Goal: Transaction & Acquisition: Purchase product/service

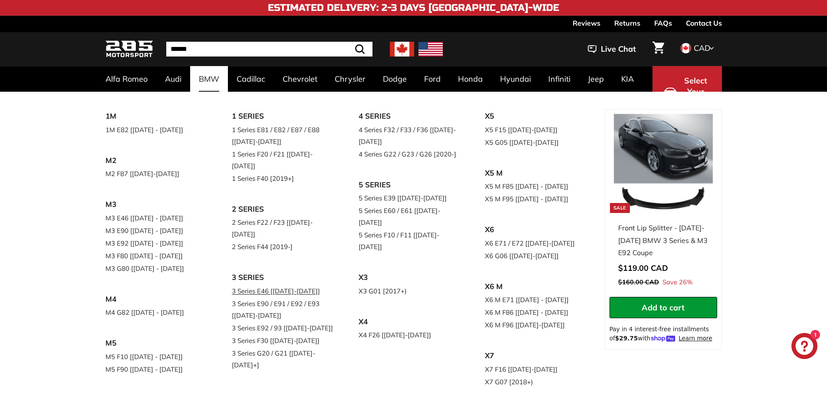
click at [284, 284] on link "3 Series E46 [[DATE]-[DATE]]" at bounding box center [283, 290] width 102 height 13
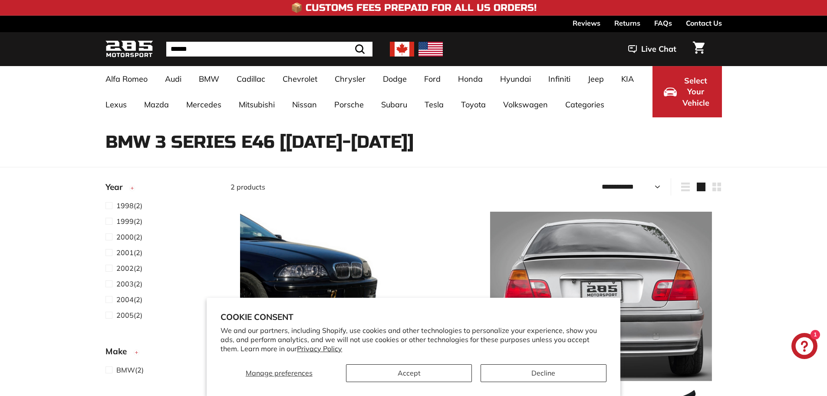
select select "**********"
click at [440, 370] on button "Accept" at bounding box center [409, 373] width 126 height 18
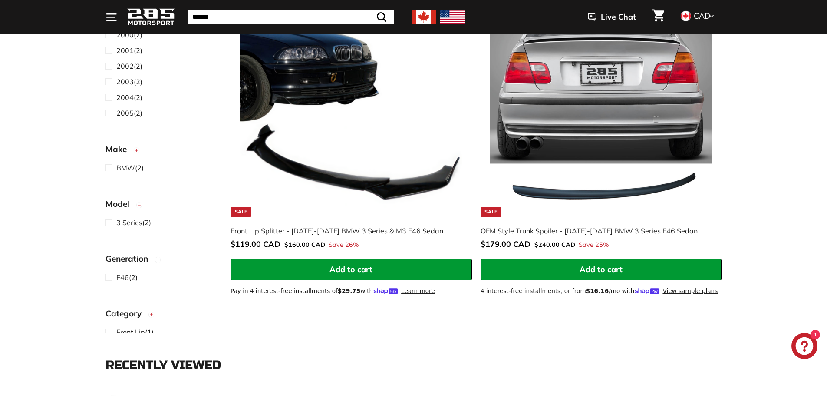
scroll to position [174, 0]
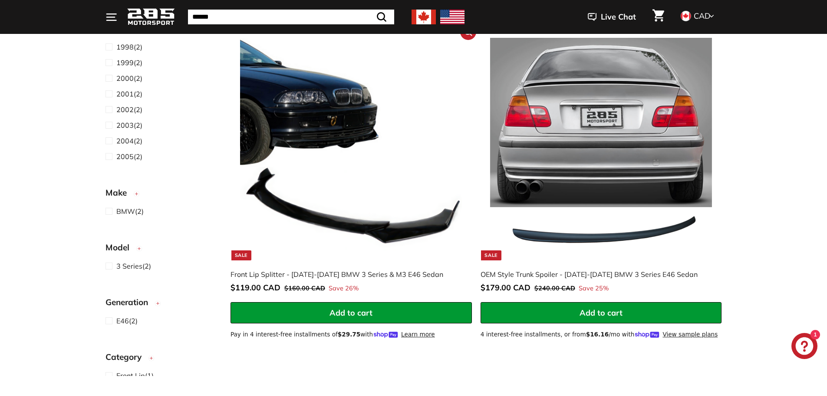
click at [376, 156] on img at bounding box center [351, 149] width 222 height 222
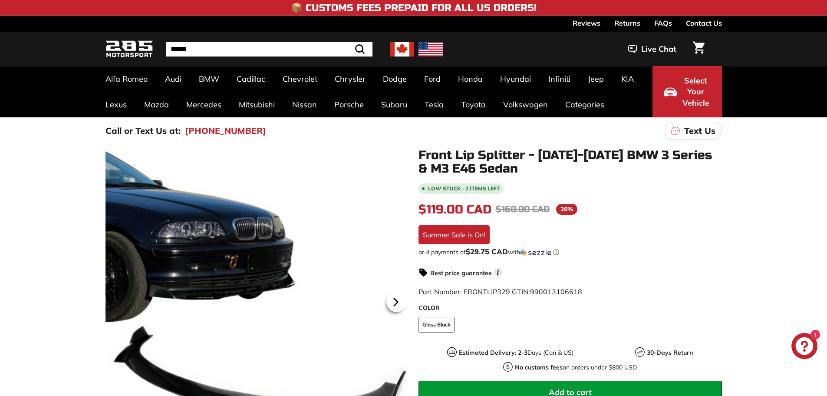
click at [393, 302] on icon at bounding box center [396, 302] width 20 height 20
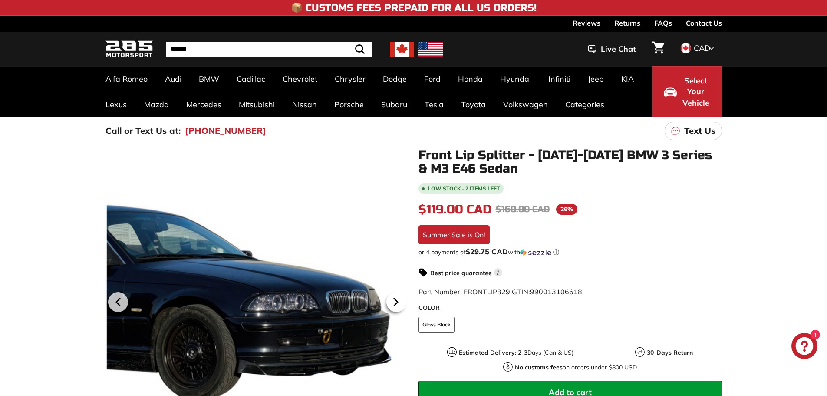
click at [393, 302] on icon at bounding box center [396, 302] width 20 height 20
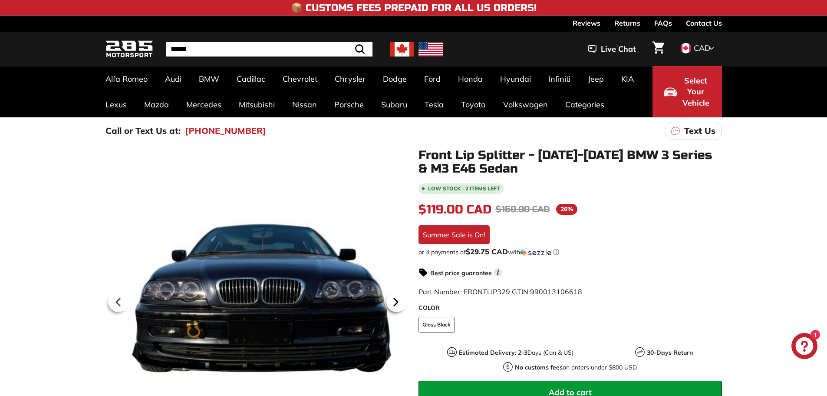
click at [393, 302] on icon at bounding box center [396, 302] width 20 height 20
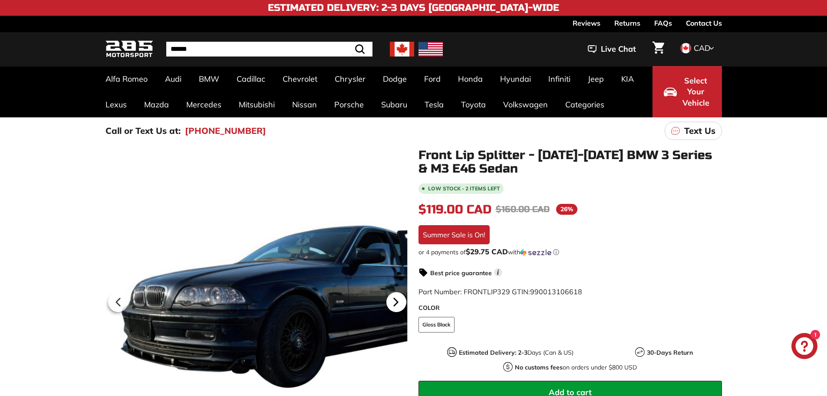
click at [393, 302] on icon at bounding box center [396, 302] width 20 height 20
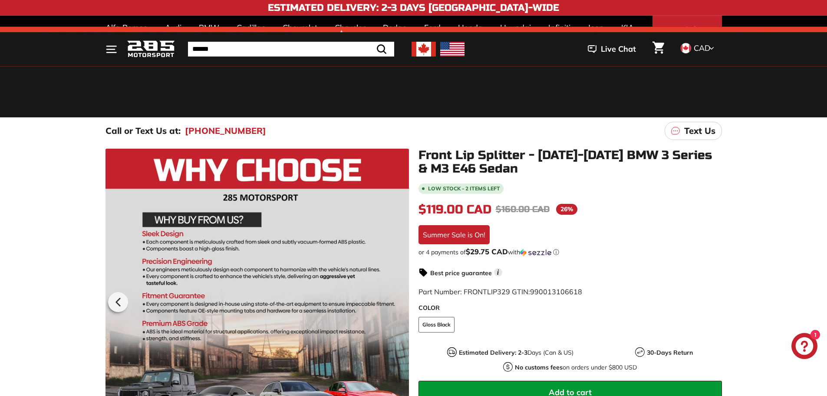
scroll to position [43, 0]
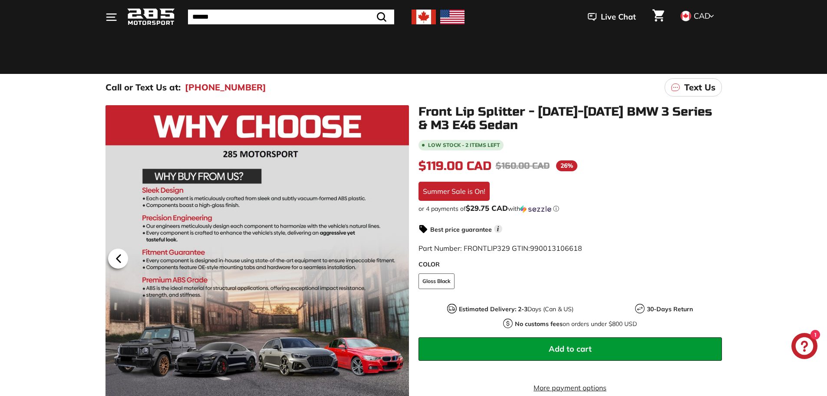
click at [116, 254] on icon at bounding box center [119, 258] width 20 height 20
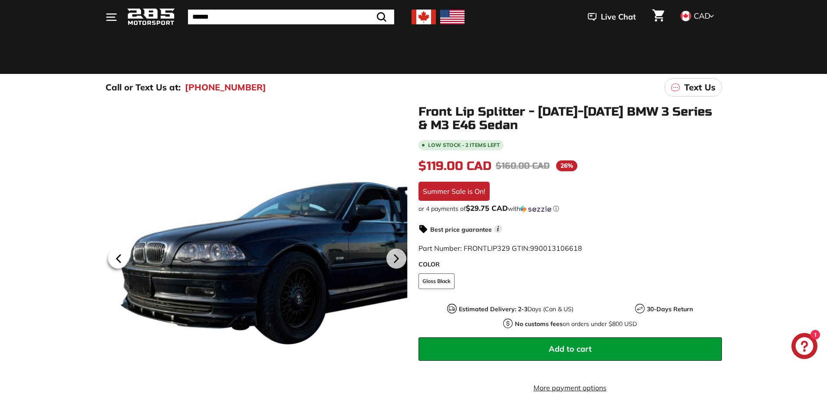
click at [116, 254] on icon at bounding box center [119, 258] width 20 height 20
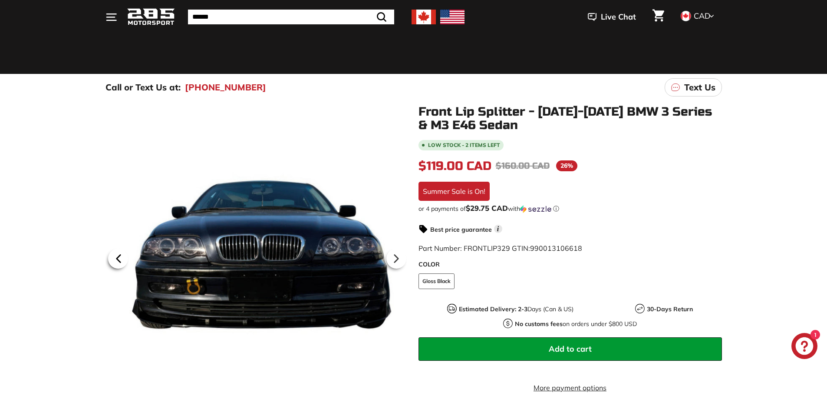
click at [119, 256] on icon at bounding box center [117, 258] width 3 height 7
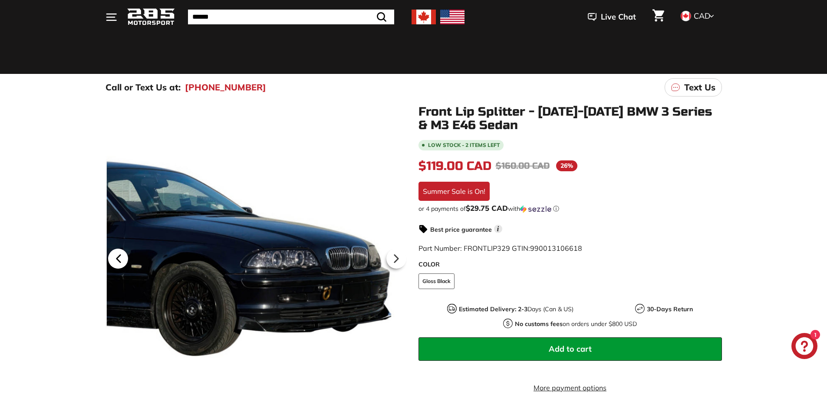
click at [119, 256] on icon at bounding box center [117, 258] width 3 height 7
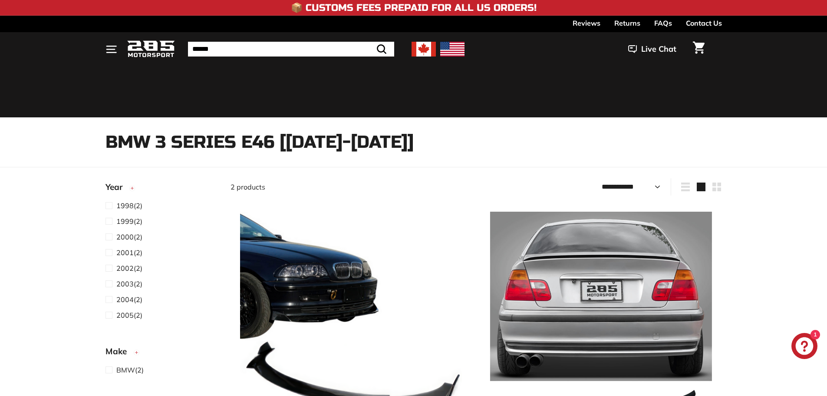
select select "**********"
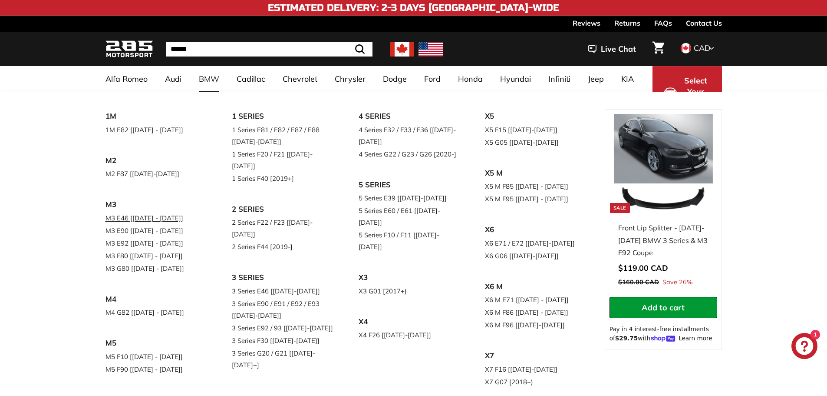
click at [117, 219] on link "M3 E46 [[DATE] - [DATE]]" at bounding box center [157, 218] width 102 height 13
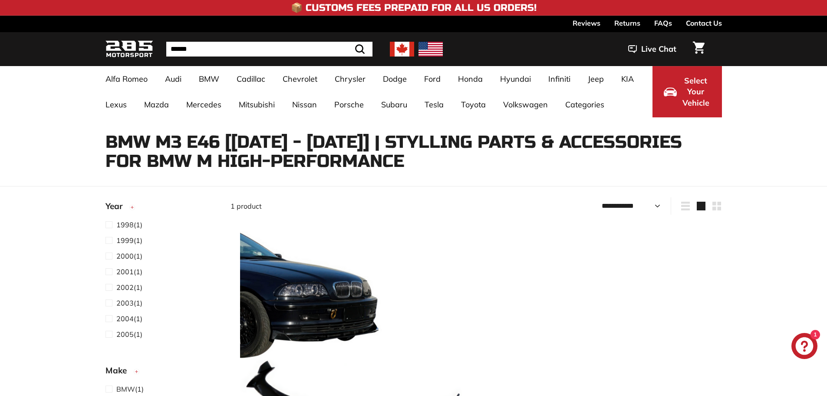
select select "**********"
